Goal: Task Accomplishment & Management: Complete application form

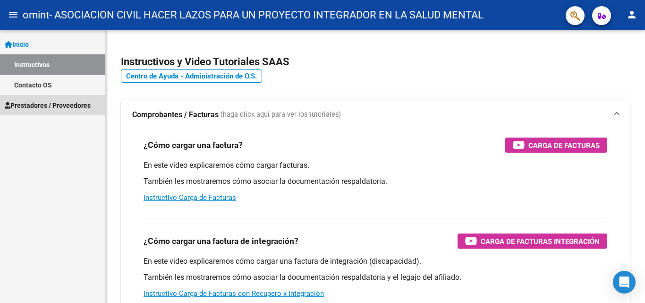
click at [42, 104] on span "Prestadores / Proveedores" at bounding box center [48, 105] width 86 height 10
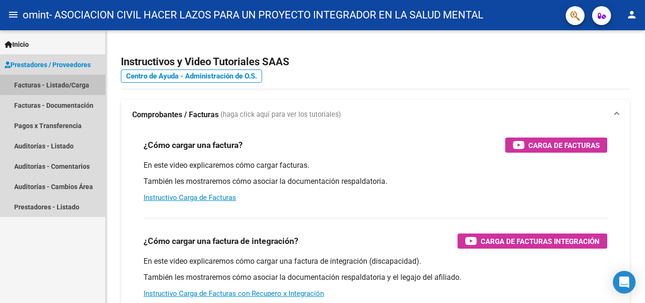
click at [72, 83] on link "Facturas - Listado/Carga" at bounding box center [52, 85] width 105 height 20
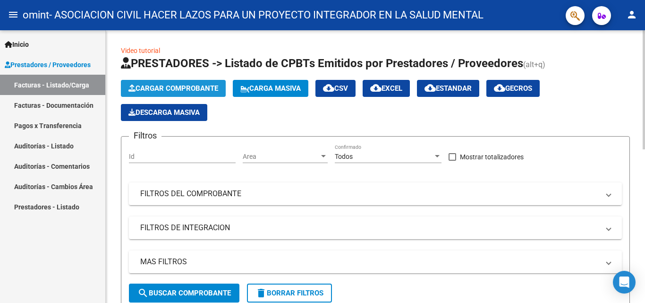
click at [171, 86] on span "Cargar Comprobante" at bounding box center [174, 88] width 90 height 9
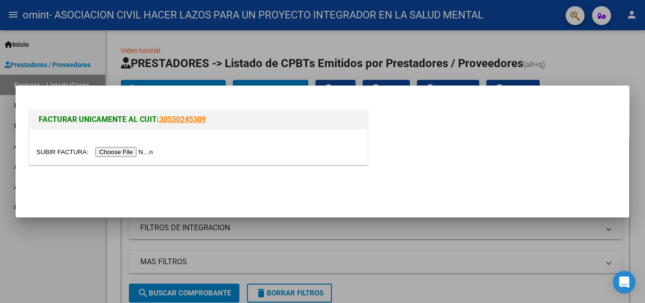
click at [135, 149] on input "file" at bounding box center [96, 152] width 120 height 10
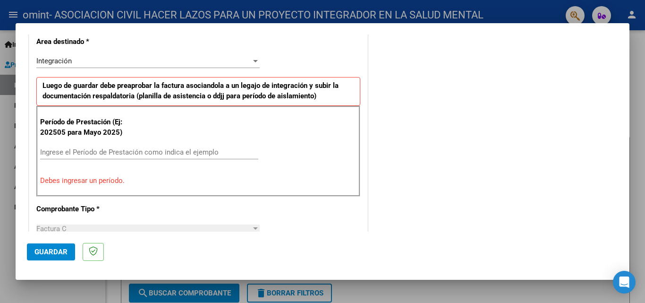
scroll to position [236, 0]
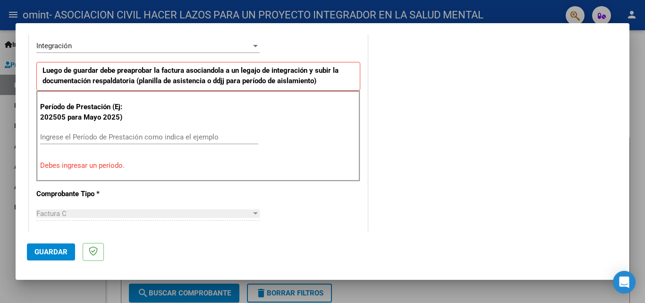
click at [117, 134] on input "Ingrese el Período de Prestación como indica el ejemplo" at bounding box center [149, 137] width 218 height 9
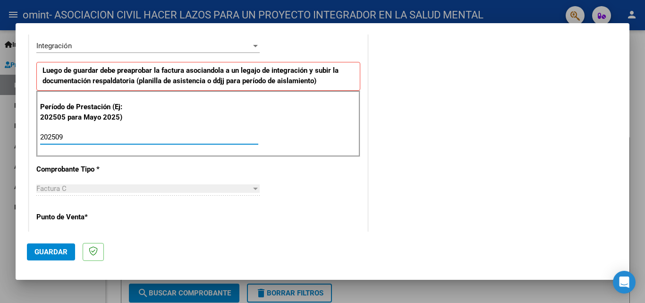
type input "202509"
click at [299, 180] on div "CUIT * 30-71177317-3 Ingresar CUIT ANALISIS PRESTADOR ASOCIACION CIVIL HACER LA…" at bounding box center [198, 271] width 338 height 711
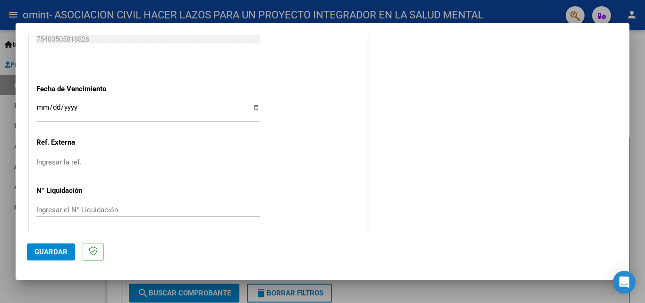
scroll to position [635, 0]
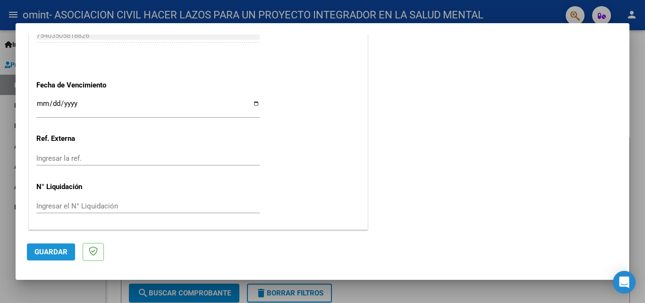
click at [47, 248] on span "Guardar" at bounding box center [50, 252] width 33 height 9
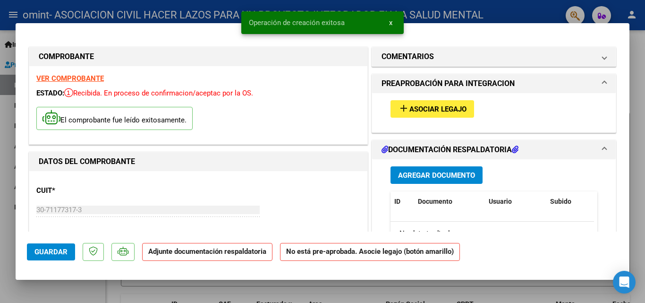
click at [432, 107] on span "Asociar Legajo" at bounding box center [438, 109] width 57 height 9
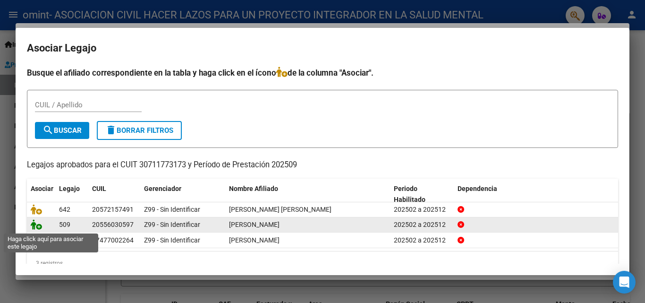
click at [35, 224] on icon at bounding box center [36, 224] width 11 height 10
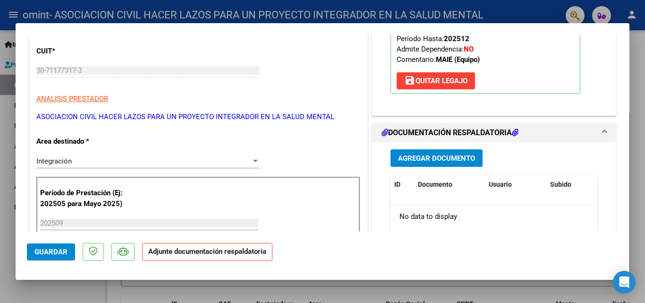
scroll to position [142, 0]
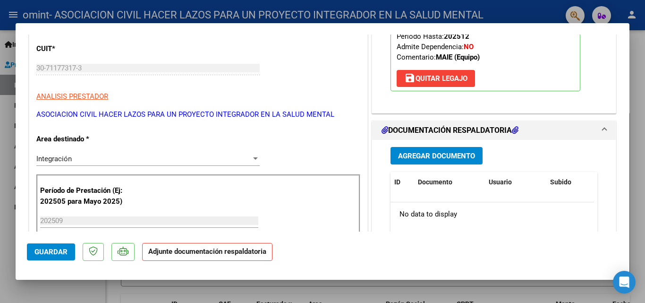
click at [463, 155] on span "Agregar Documento" at bounding box center [436, 156] width 77 height 9
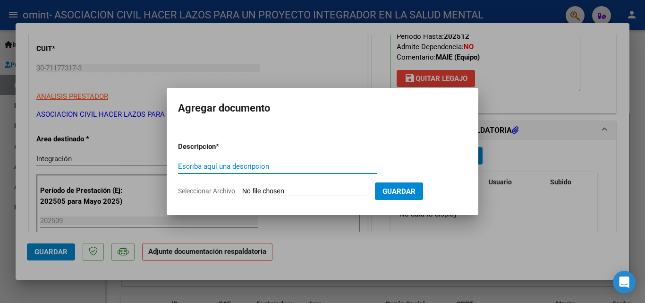
click at [226, 168] on input "Escriba aquí una descripcion" at bounding box center [277, 166] width 199 height 9
type input "Planilla de asistencia 09-2025"
click at [280, 190] on input "Seleccionar Archivo" at bounding box center [304, 191] width 125 height 9
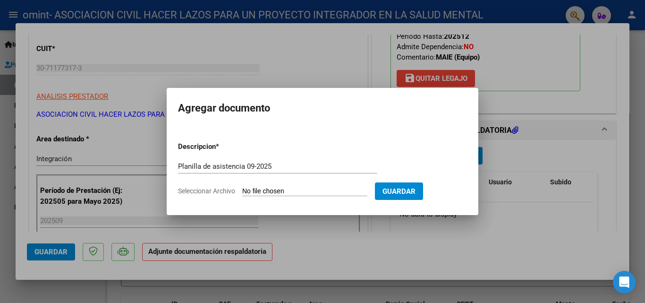
type input "C:\fakepath\[PERSON_NAME] Asistencia 09-2025.jpg"
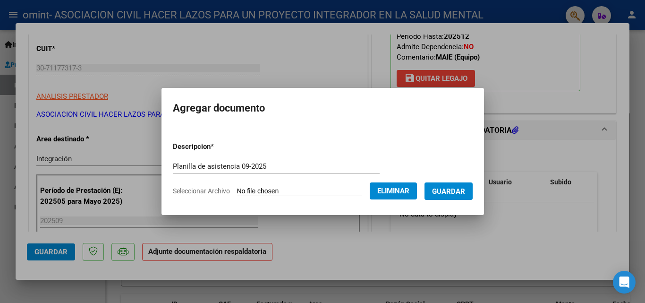
click at [458, 190] on span "Guardar" at bounding box center [448, 191] width 33 height 9
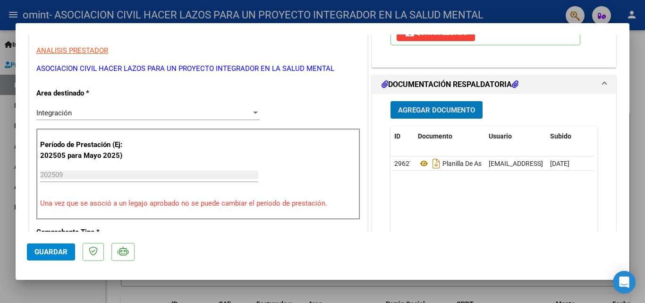
scroll to position [189, 0]
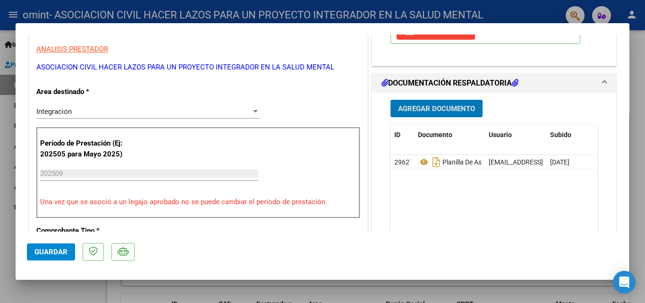
click at [52, 249] on span "Guardar" at bounding box center [50, 252] width 33 height 9
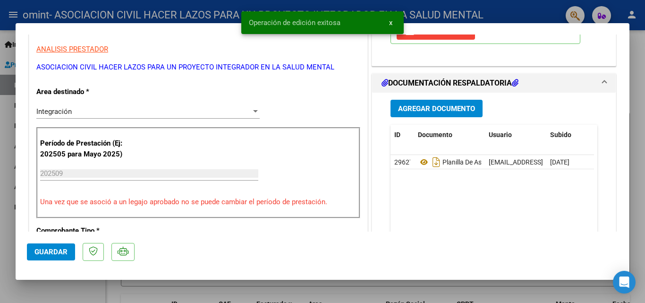
click at [303, 292] on div at bounding box center [322, 151] width 645 height 303
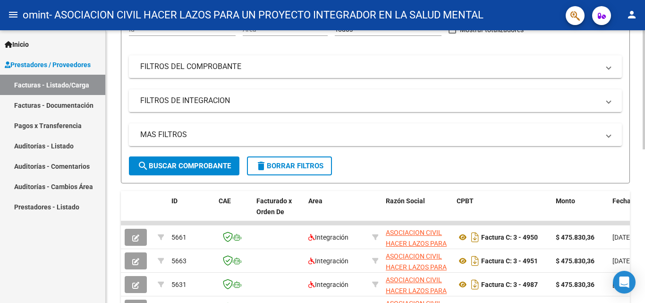
scroll to position [351, 0]
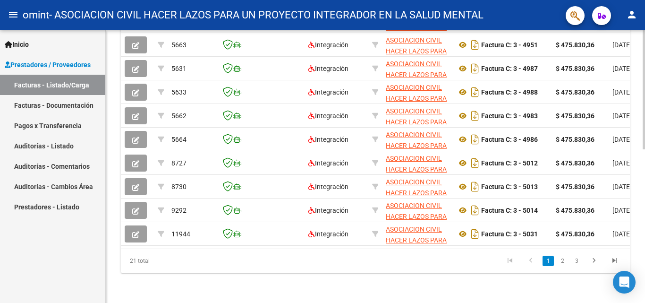
click at [577, 259] on link "3" at bounding box center [576, 261] width 11 height 10
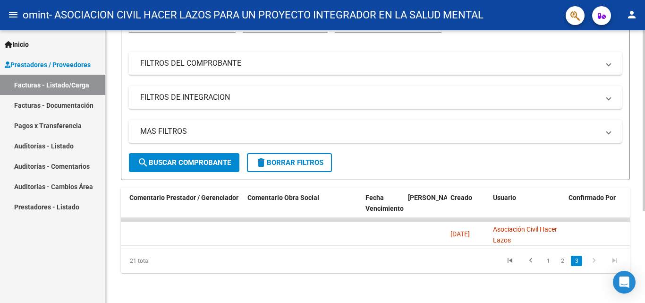
scroll to position [0, 1483]
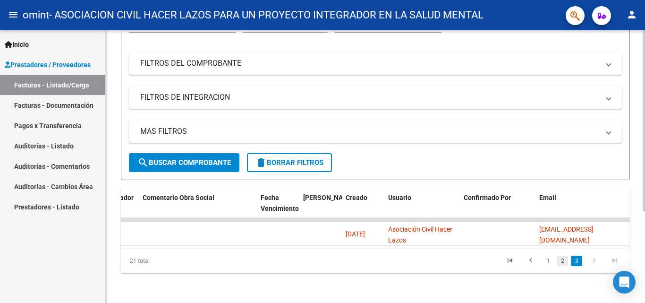
click at [561, 260] on link "2" at bounding box center [562, 261] width 11 height 10
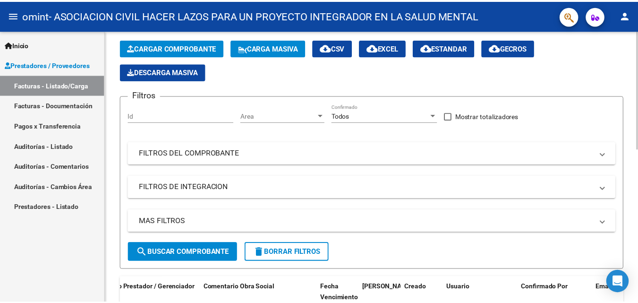
scroll to position [0, 0]
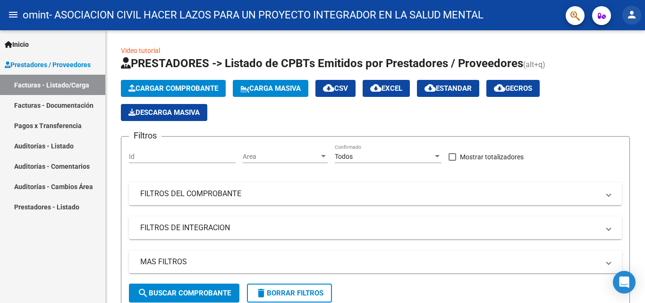
click at [634, 13] on mat-icon "person" at bounding box center [632, 14] width 11 height 11
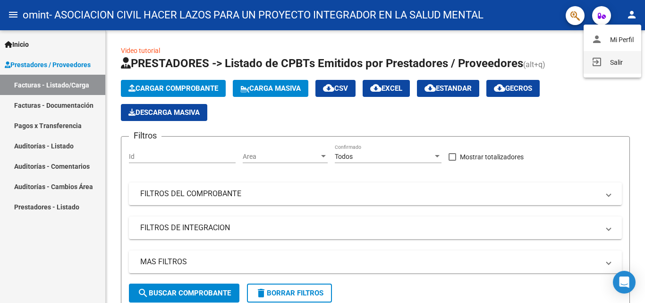
click at [621, 62] on button "exit_to_app Salir" at bounding box center [613, 62] width 58 height 23
